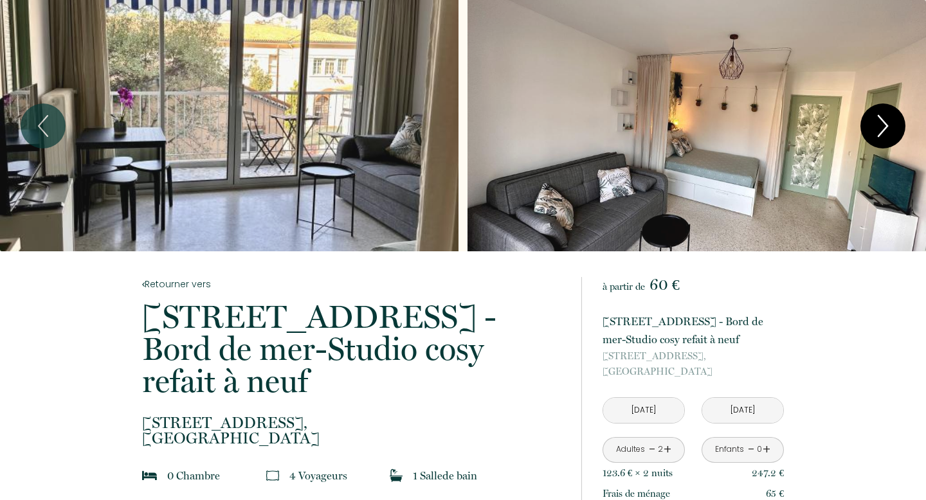
click at [886, 133] on icon "Next" at bounding box center [883, 126] width 27 height 39
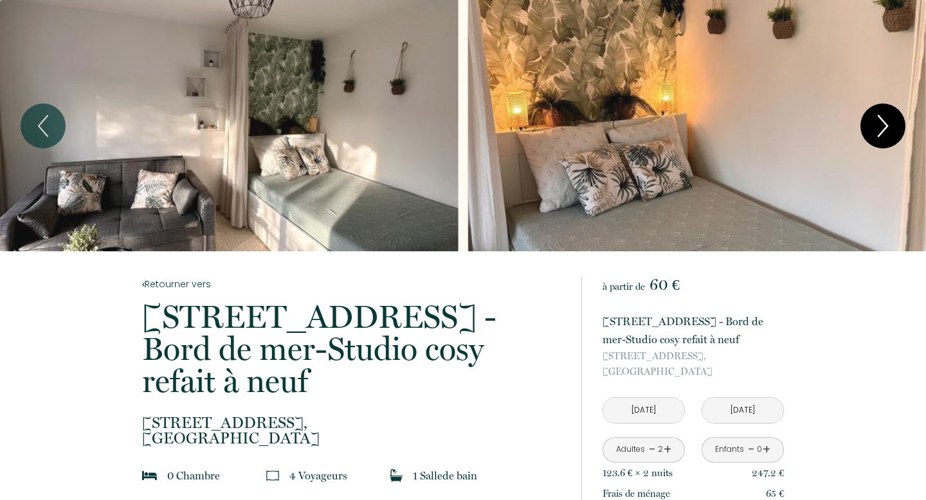
click at [886, 133] on icon "Next" at bounding box center [883, 126] width 27 height 39
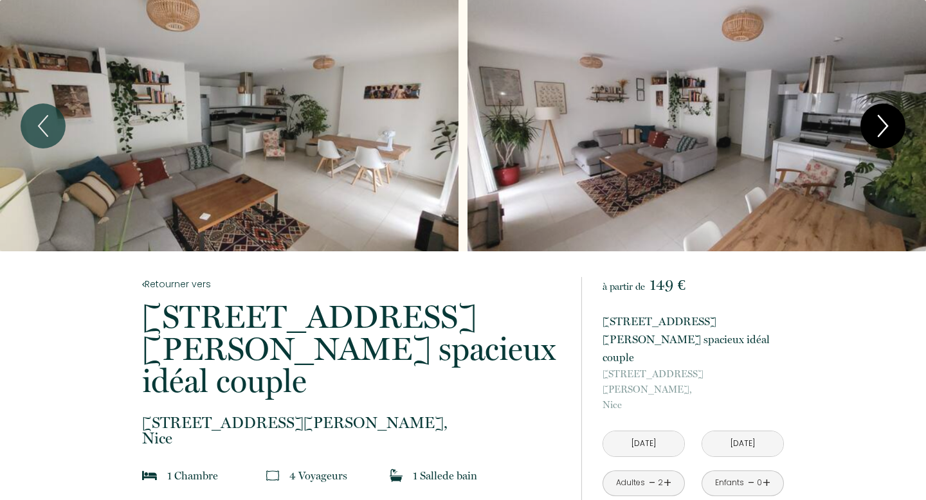
click at [882, 128] on icon "Next" at bounding box center [883, 126] width 27 height 39
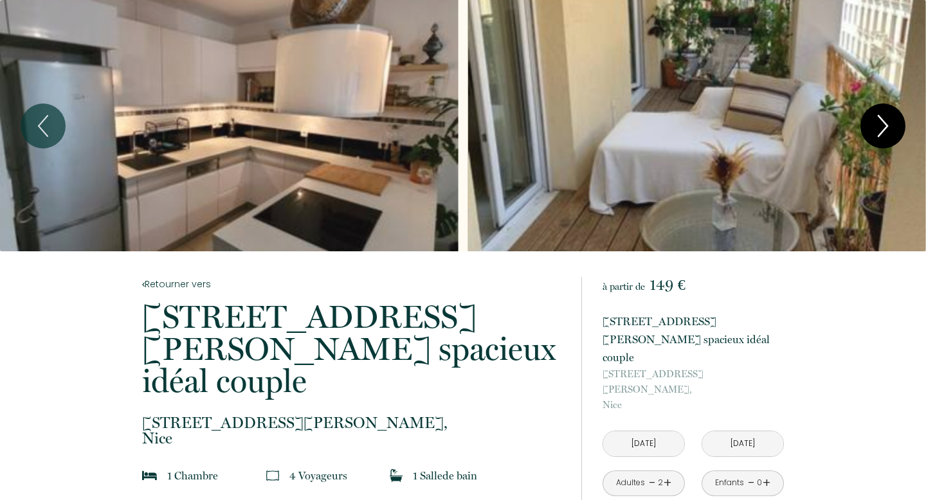
click at [882, 128] on icon "Next" at bounding box center [883, 126] width 27 height 39
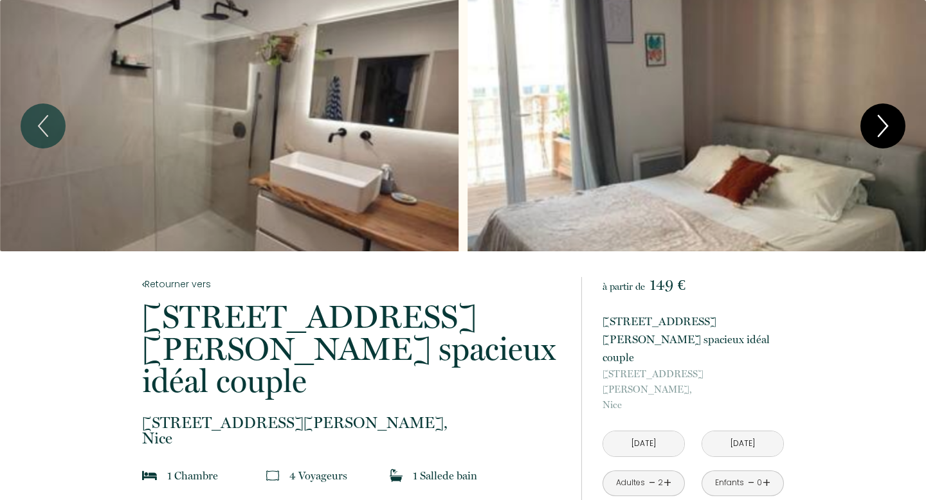
click at [882, 129] on icon "Next" at bounding box center [883, 126] width 27 height 39
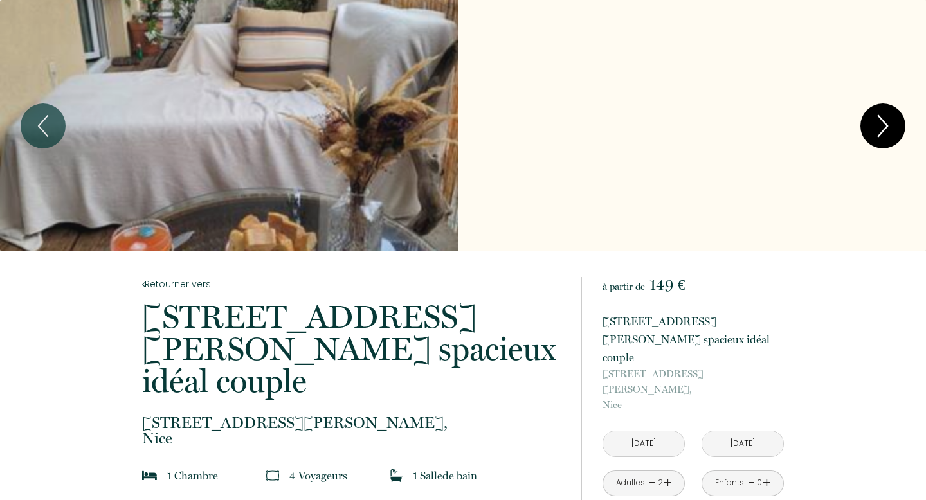
click at [882, 129] on icon "Next" at bounding box center [883, 126] width 27 height 39
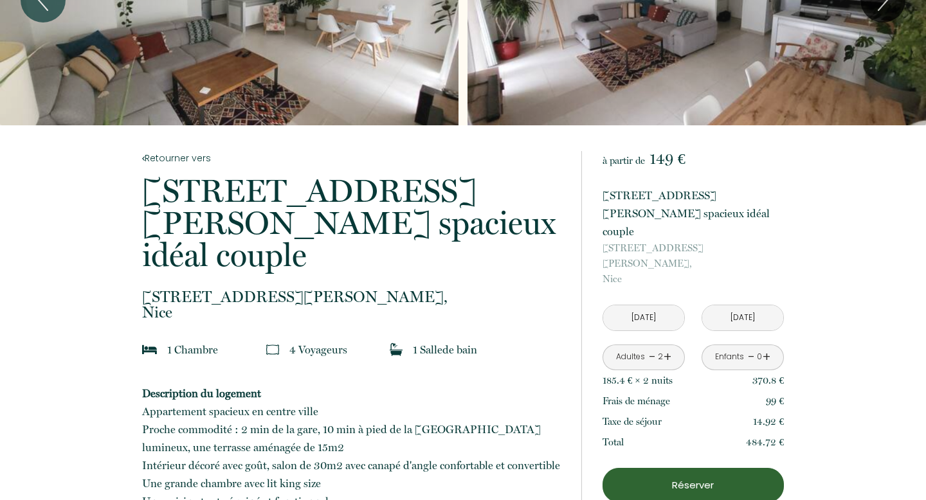
scroll to position [129, 0]
